Goal: Information Seeking & Learning: Compare options

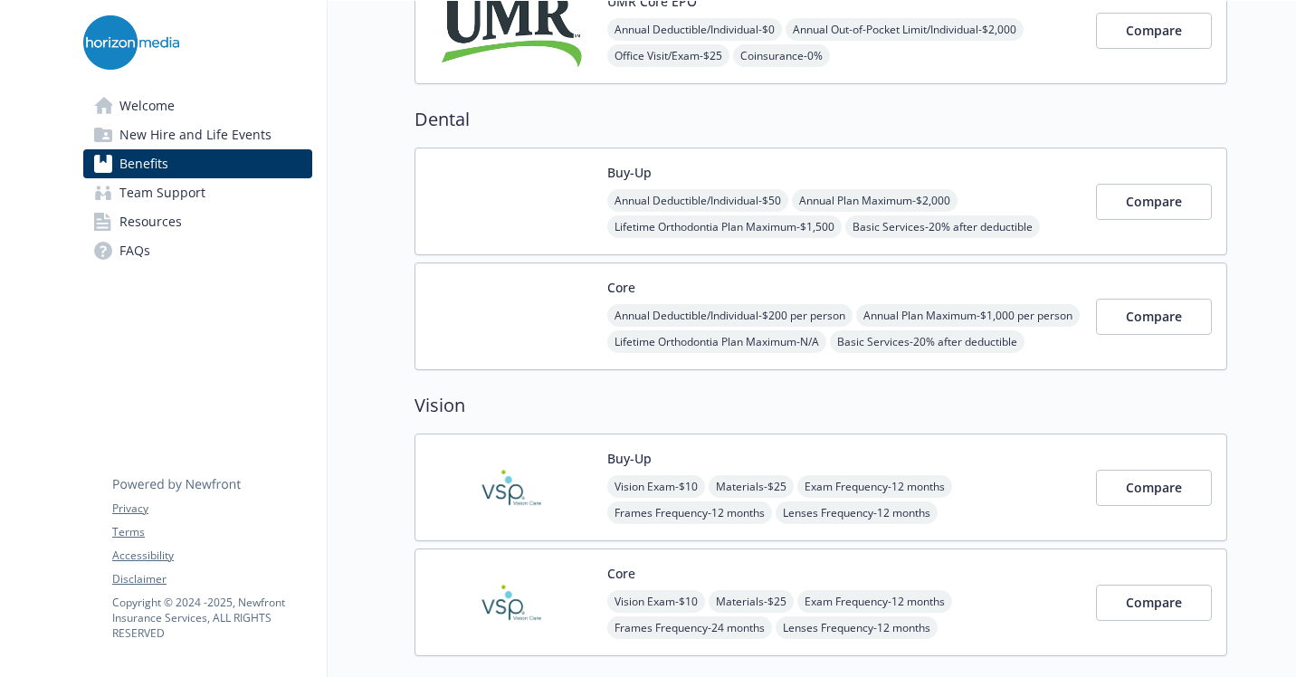
scroll to position [543, 0]
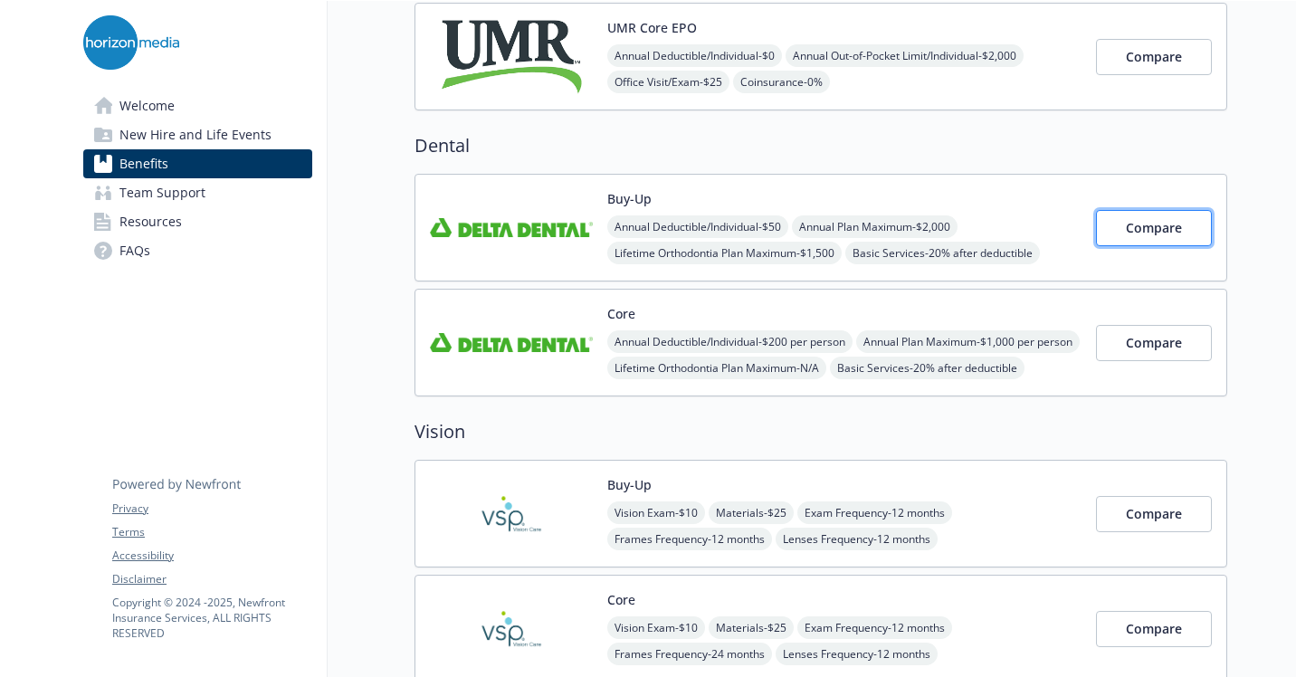
click at [1152, 213] on button "Compare" at bounding box center [1154, 228] width 116 height 36
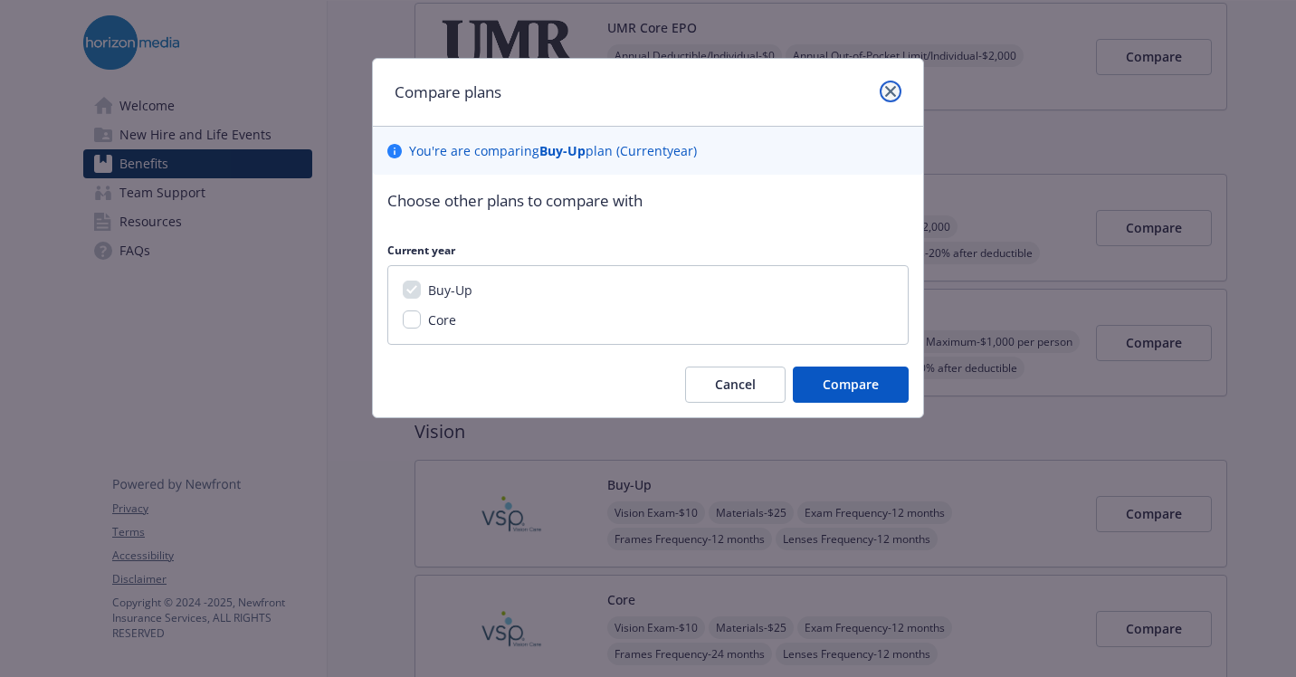
click at [891, 88] on icon "close" at bounding box center [890, 91] width 11 height 11
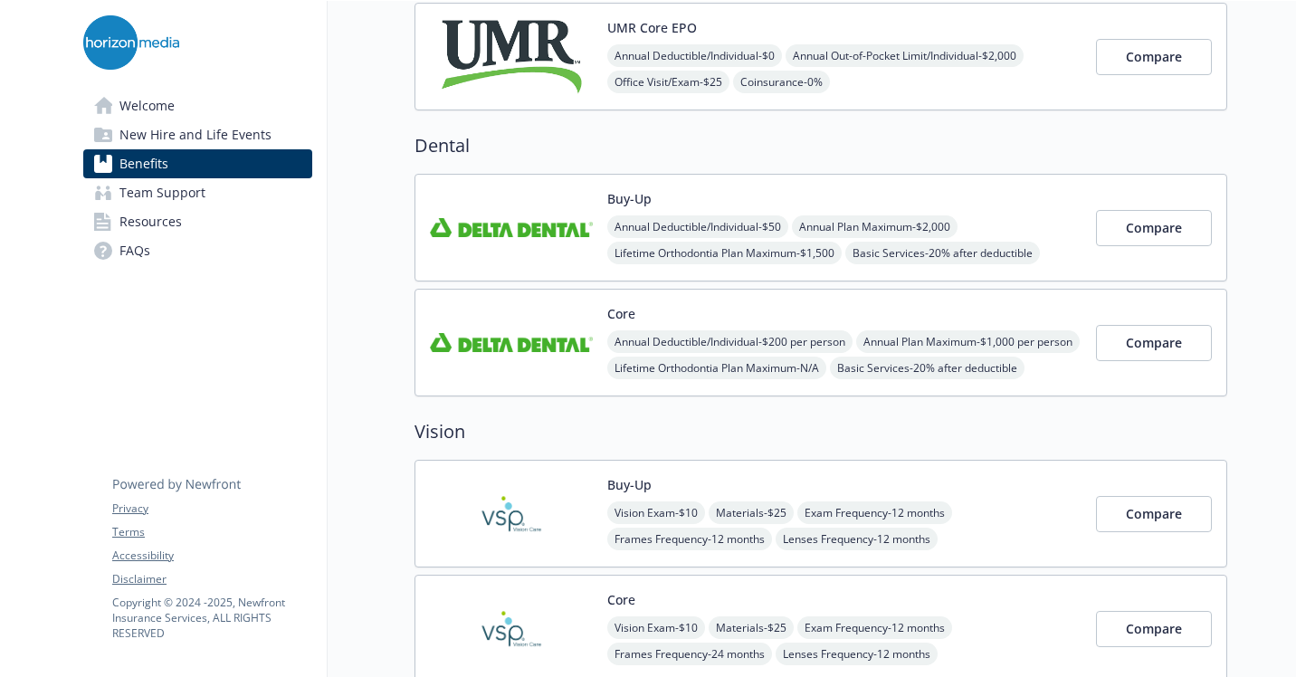
click at [471, 225] on img at bounding box center [511, 227] width 163 height 77
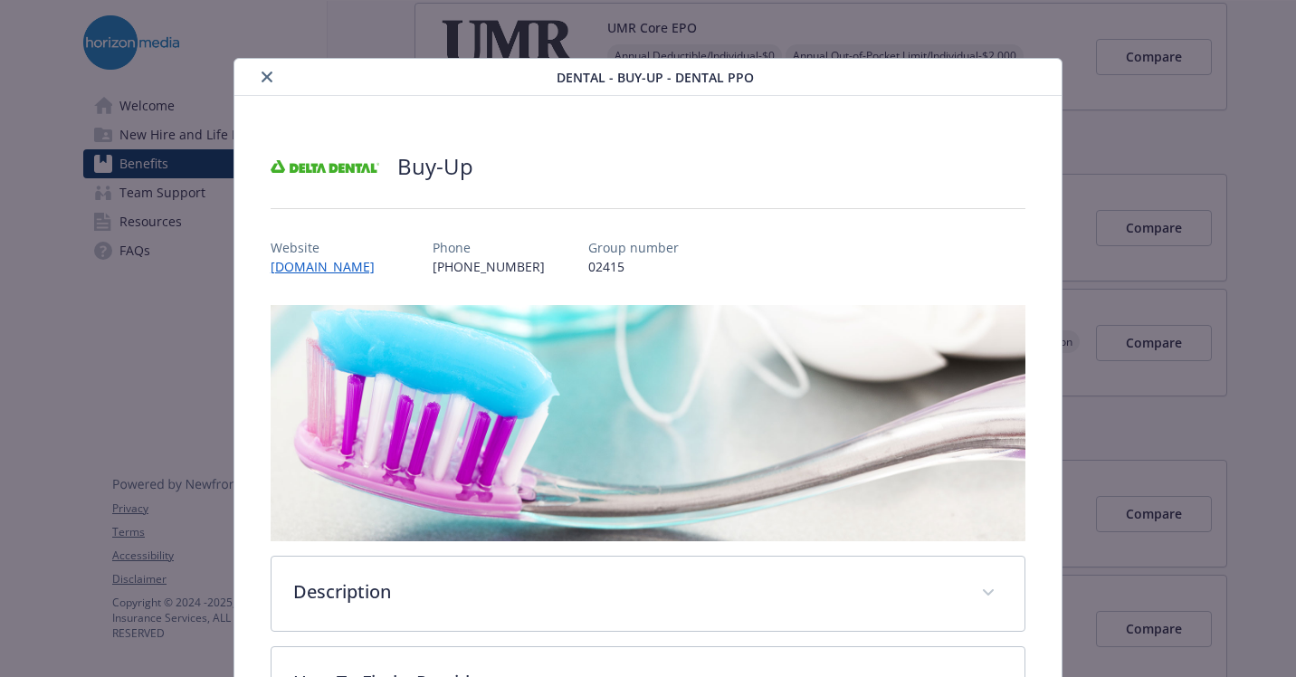
scroll to position [54, 0]
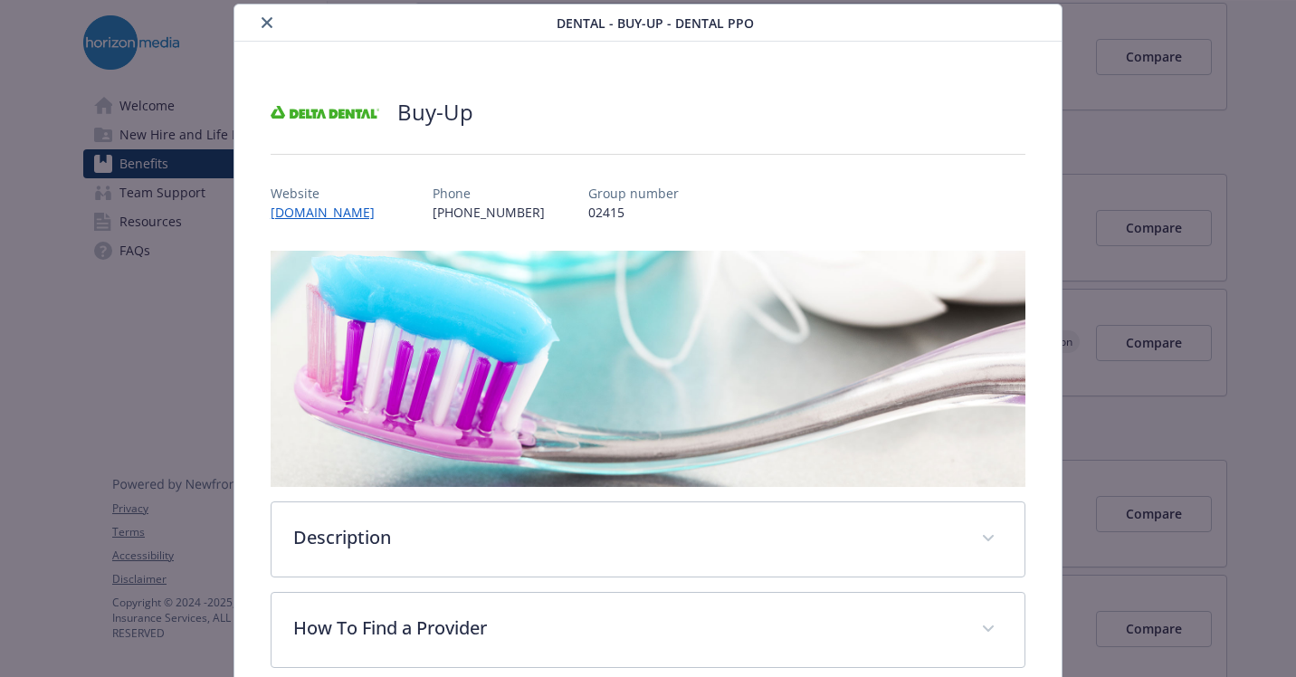
click at [264, 25] on icon "close" at bounding box center [267, 22] width 11 height 11
